Goal: Task Accomplishment & Management: Manage account settings

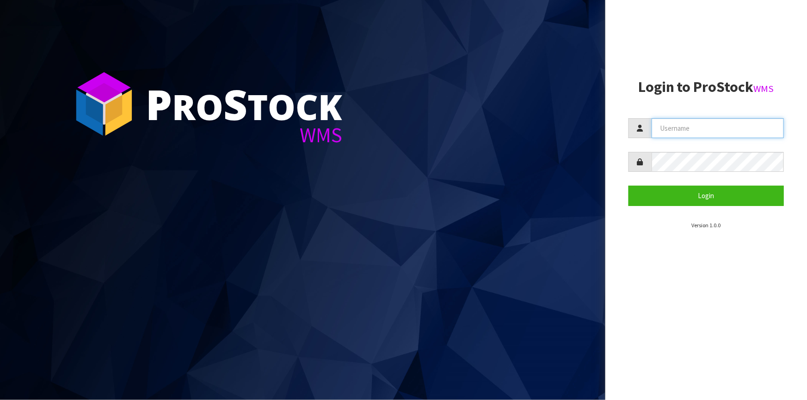
click at [677, 126] on input "text" at bounding box center [717, 128] width 132 height 20
type input "[PERSON_NAME]"
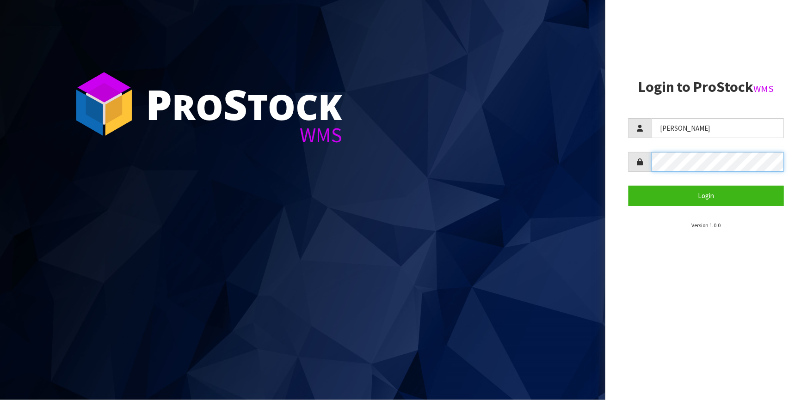
click at [628, 186] on button "Login" at bounding box center [705, 196] width 155 height 20
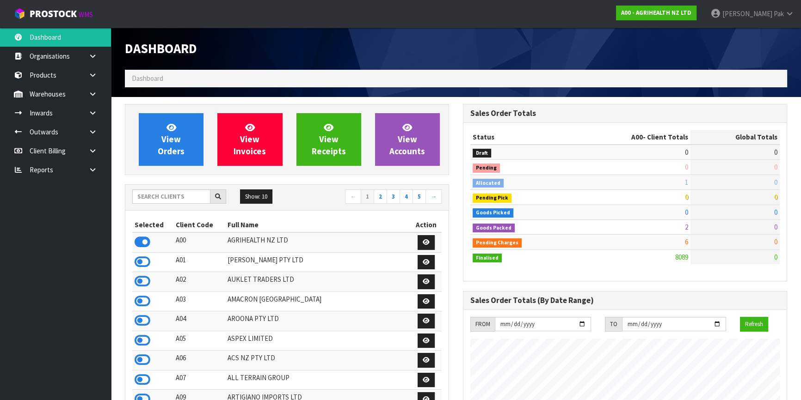
scroll to position [699, 337]
click at [170, 192] on input "text" at bounding box center [171, 197] width 78 height 14
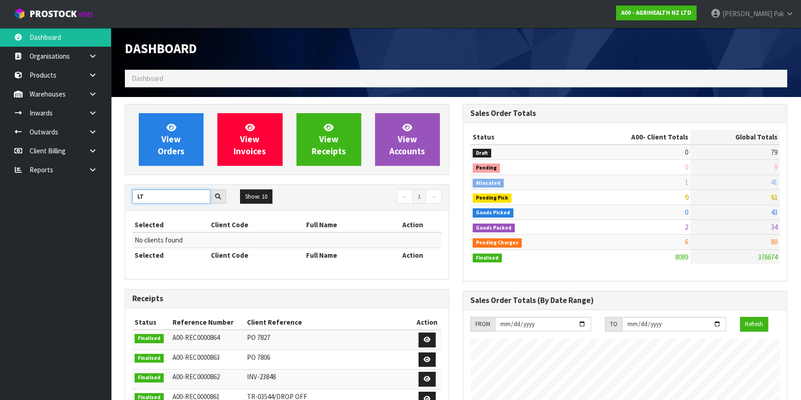
type input "L"
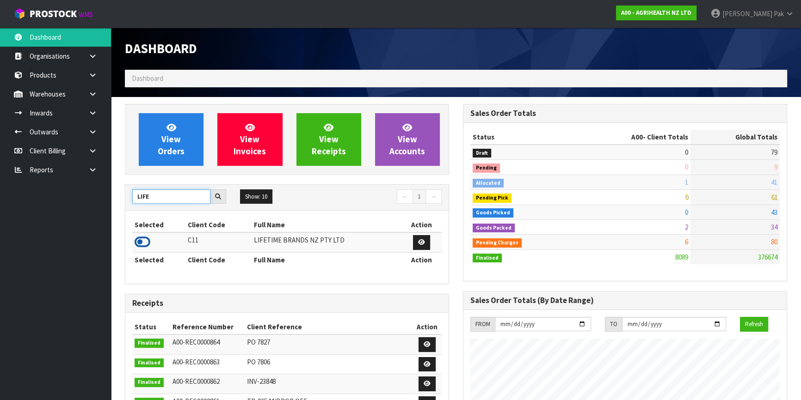
type input "LIFE"
click at [148, 240] on icon at bounding box center [143, 242] width 16 height 14
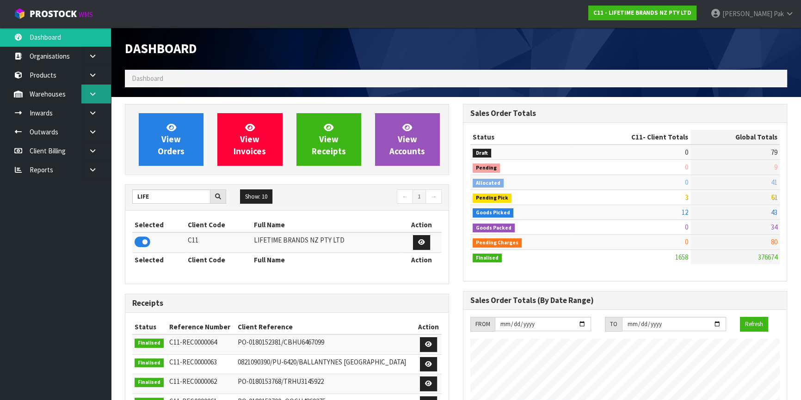
click at [86, 96] on link at bounding box center [96, 94] width 30 height 19
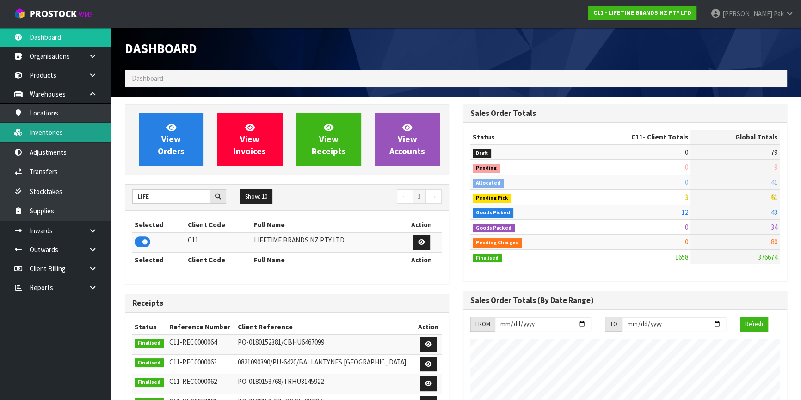
click at [77, 130] on link "Inventories" at bounding box center [55, 132] width 111 height 19
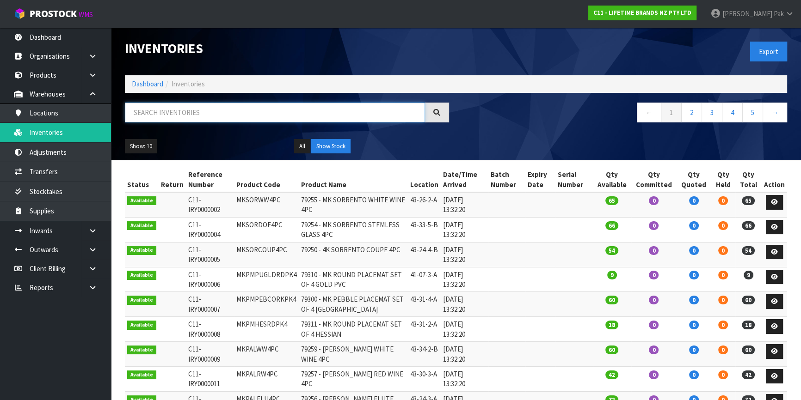
click at [157, 107] on input "text" at bounding box center [275, 113] width 300 height 20
type input "024131429752"
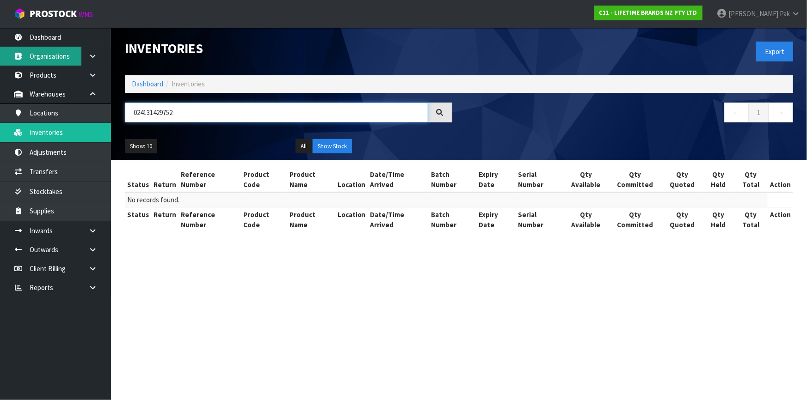
drag, startPoint x: 194, startPoint y: 115, endPoint x: 0, endPoint y: 52, distance: 203.6
click at [0, 52] on body "Toggle navigation ProStock WMS C11 - LIFETIME BRANDS NZ PTY LTD [PERSON_NAME] L…" at bounding box center [403, 200] width 807 height 400
type input "0100HERA"
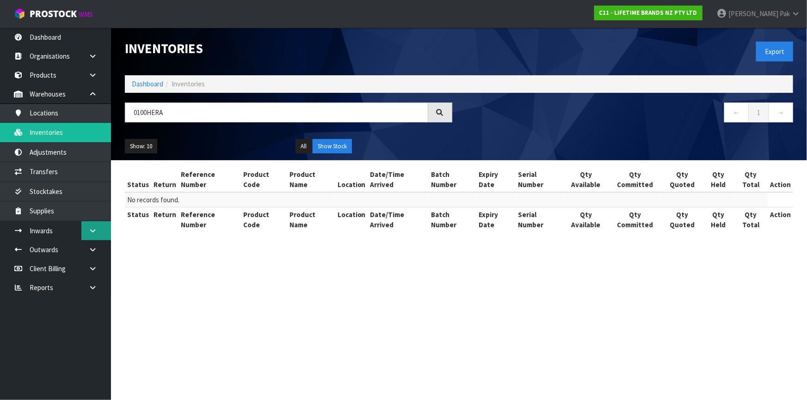
click at [94, 222] on link at bounding box center [96, 230] width 30 height 19
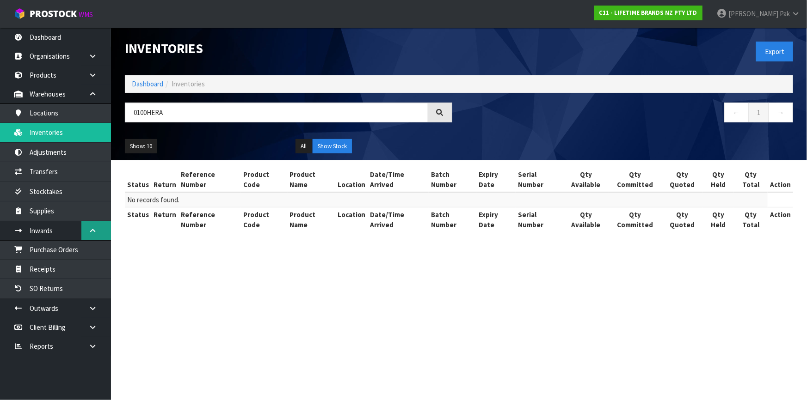
click at [86, 227] on link at bounding box center [96, 230] width 30 height 19
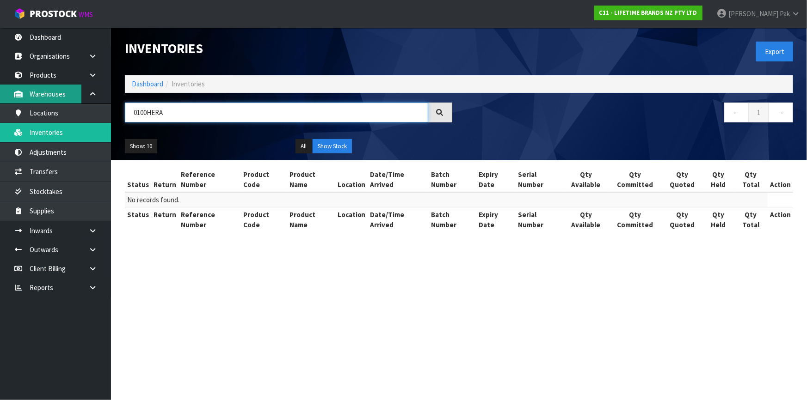
drag, startPoint x: 177, startPoint y: 107, endPoint x: 0, endPoint y: 98, distance: 177.3
click at [0, 98] on body "Toggle navigation ProStock WMS C11 - LIFETIME BRANDS NZ PTY LTD [PERSON_NAME] L…" at bounding box center [403, 200] width 807 height 400
